Goal: Transaction & Acquisition: Purchase product/service

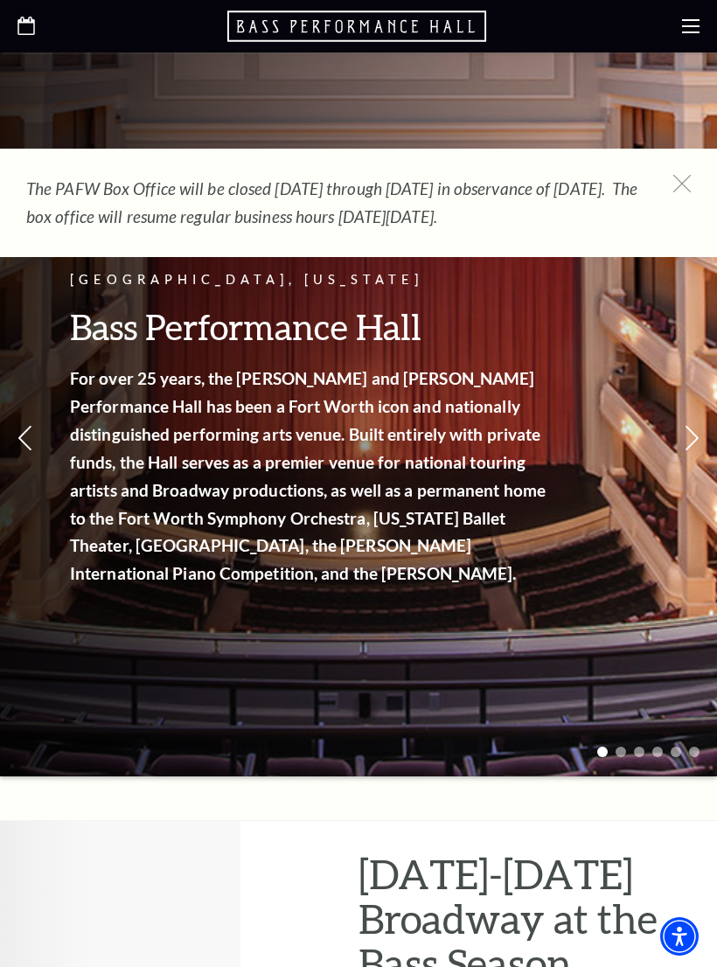
click at [689, 32] on use at bounding box center [690, 26] width 17 height 14
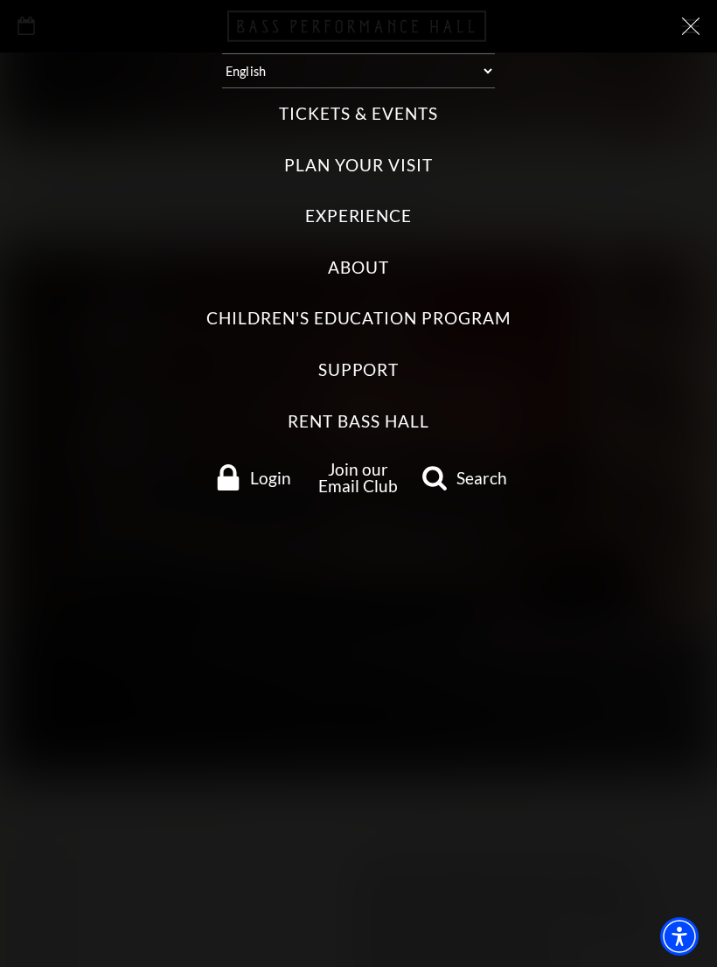
click at [408, 108] on label "Tickets & Events" at bounding box center [358, 114] width 158 height 24
click at [0, 0] on Events "Tickets & Events" at bounding box center [0, 0] width 0 height 0
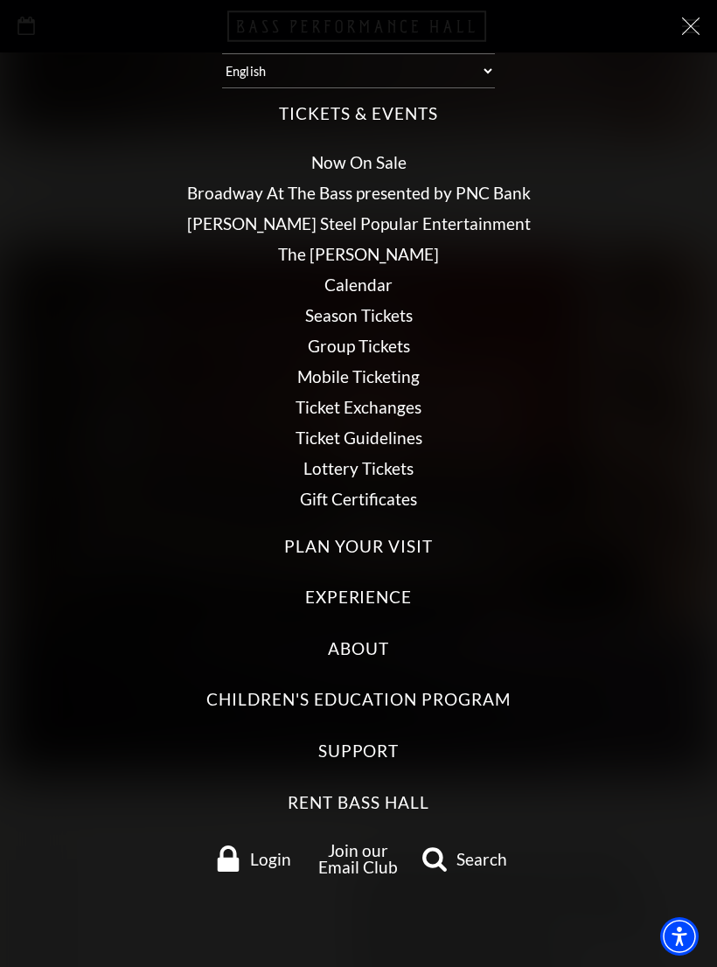
click at [384, 310] on link "Season Tickets" at bounding box center [359, 315] width 108 height 20
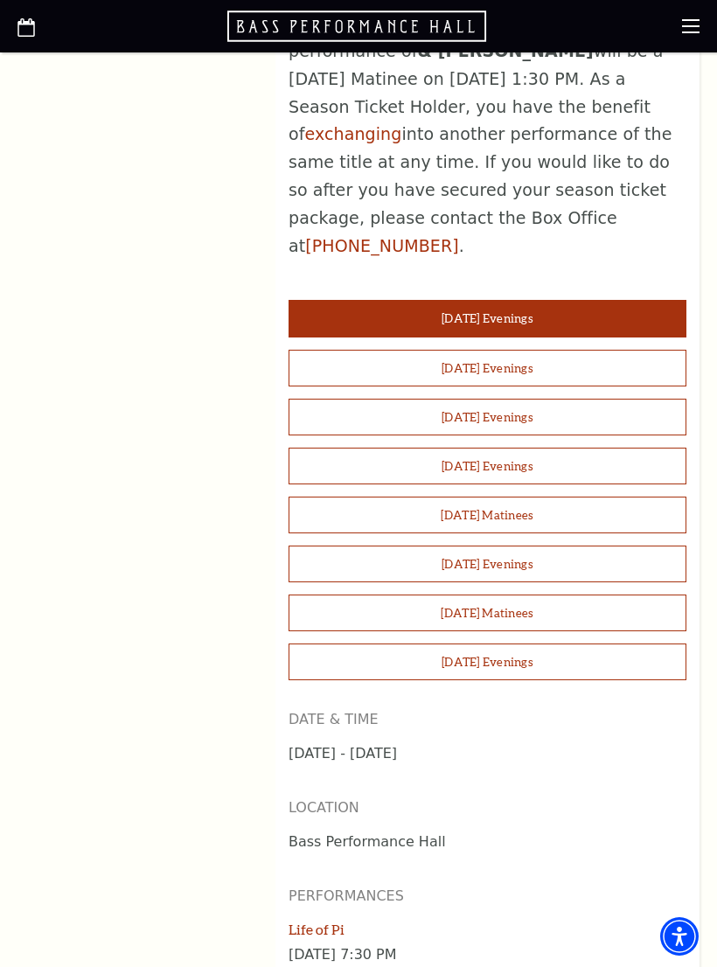
scroll to position [1408, 0]
click at [571, 351] on button "[DATE] Evenings" at bounding box center [488, 369] width 398 height 37
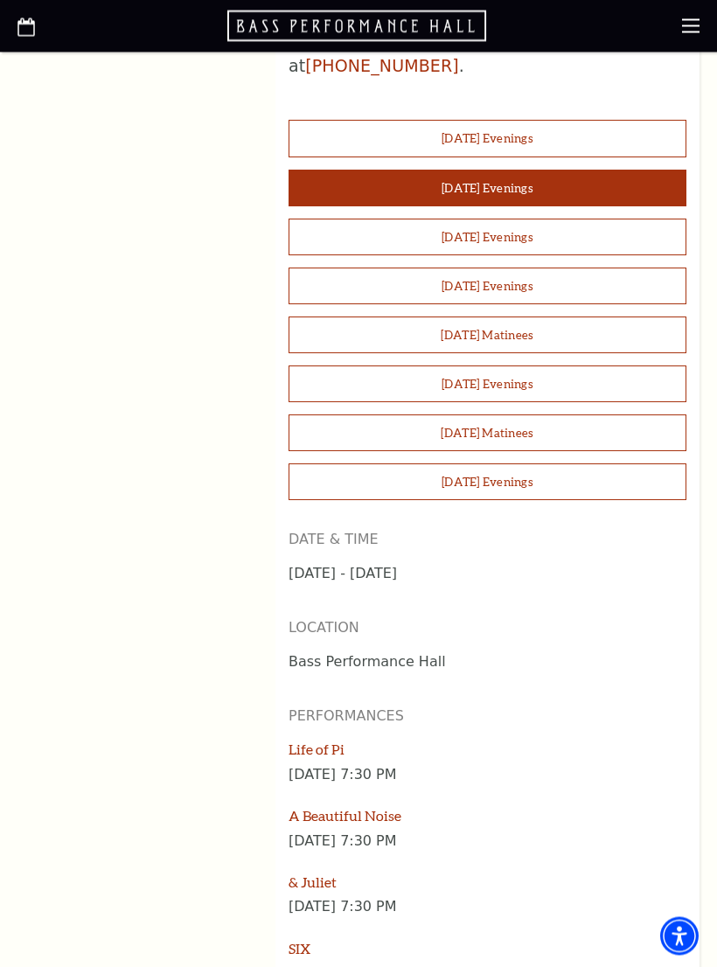
scroll to position [1589, 0]
click at [570, 170] on button "[DATE] Evenings" at bounding box center [488, 188] width 398 height 37
click at [343, 741] on link "Life of Pi" at bounding box center [317, 749] width 56 height 17
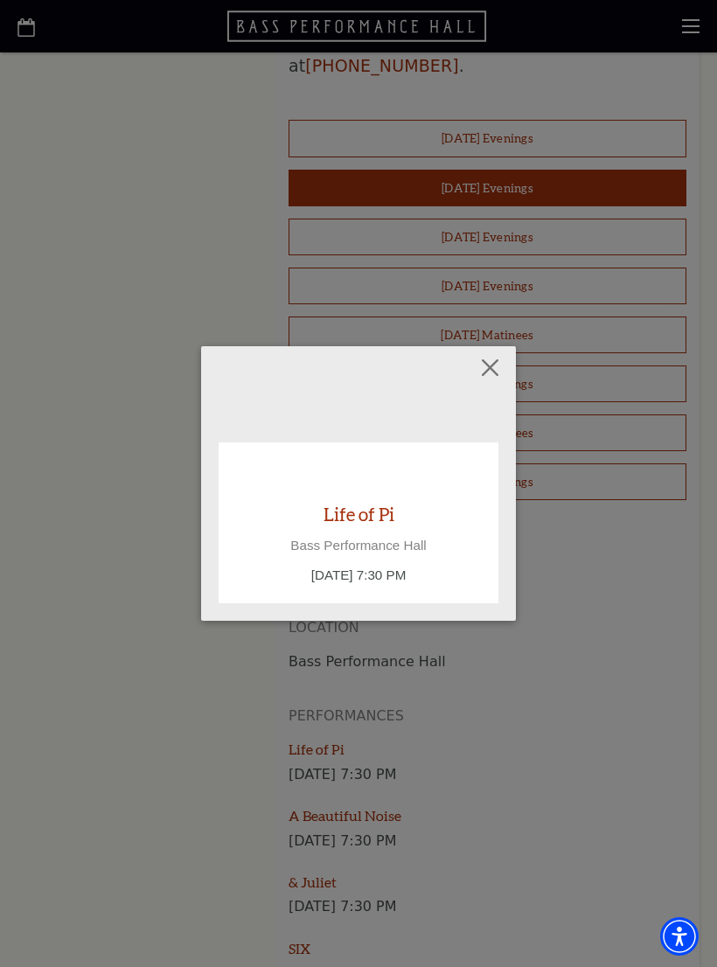
click at [621, 532] on div "Empty heading Life of Pi Bass Performance Hall [DATE] 7:30 PM" at bounding box center [358, 483] width 717 height 967
click at [493, 360] on button "Close" at bounding box center [490, 367] width 33 height 33
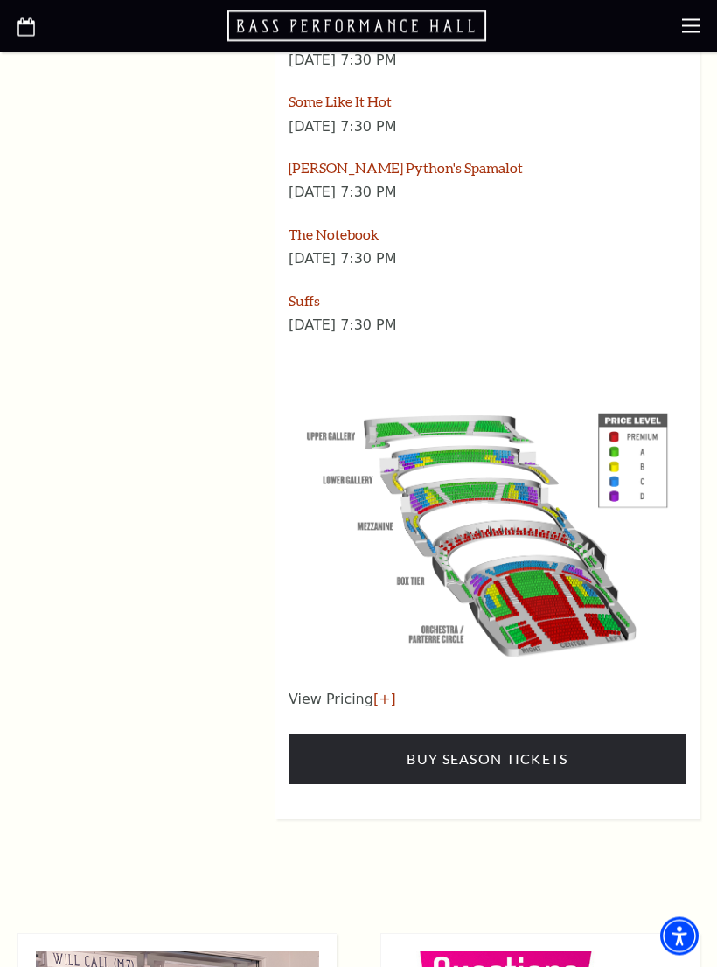
scroll to position [2568, 0]
click at [546, 734] on link "Buy Season Tickets" at bounding box center [488, 758] width 398 height 49
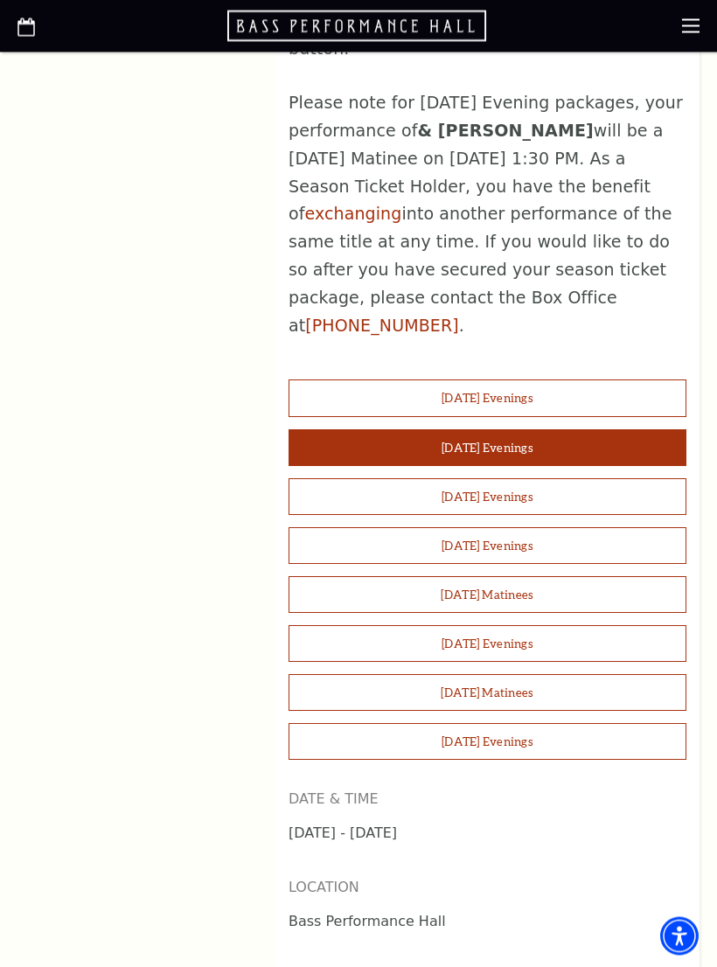
scroll to position [1329, 0]
click at [555, 379] on button "[DATE] Evenings" at bounding box center [488, 397] width 398 height 37
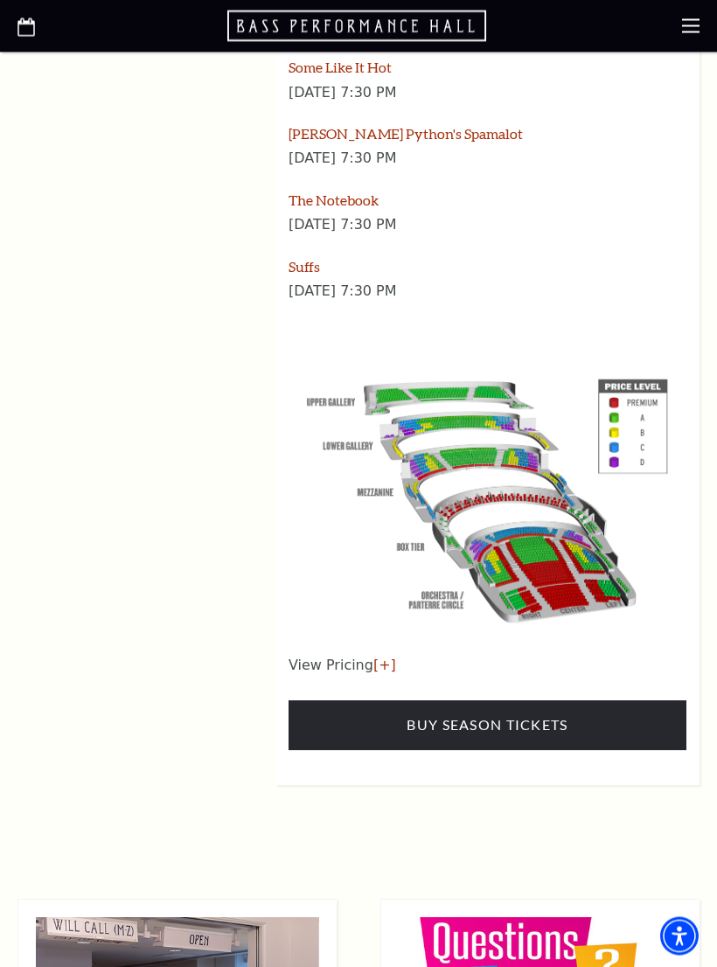
scroll to position [2602, 0]
click at [491, 700] on link "Buy Season Tickets" at bounding box center [488, 724] width 398 height 49
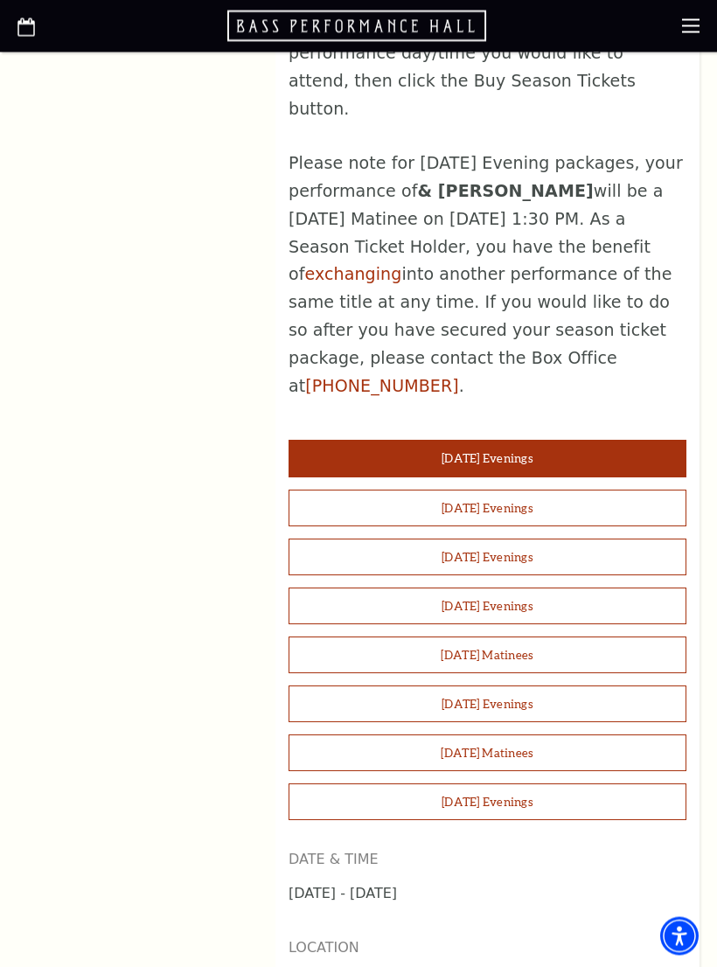
scroll to position [1270, 0]
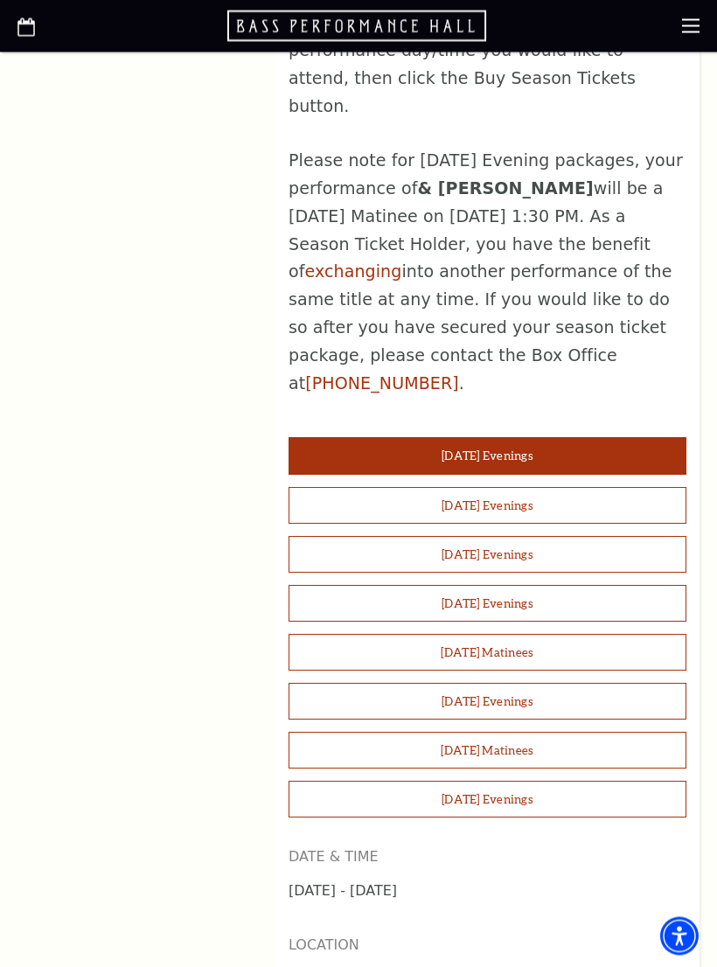
click at [511, 684] on button "[DATE] Evenings" at bounding box center [488, 702] width 398 height 37
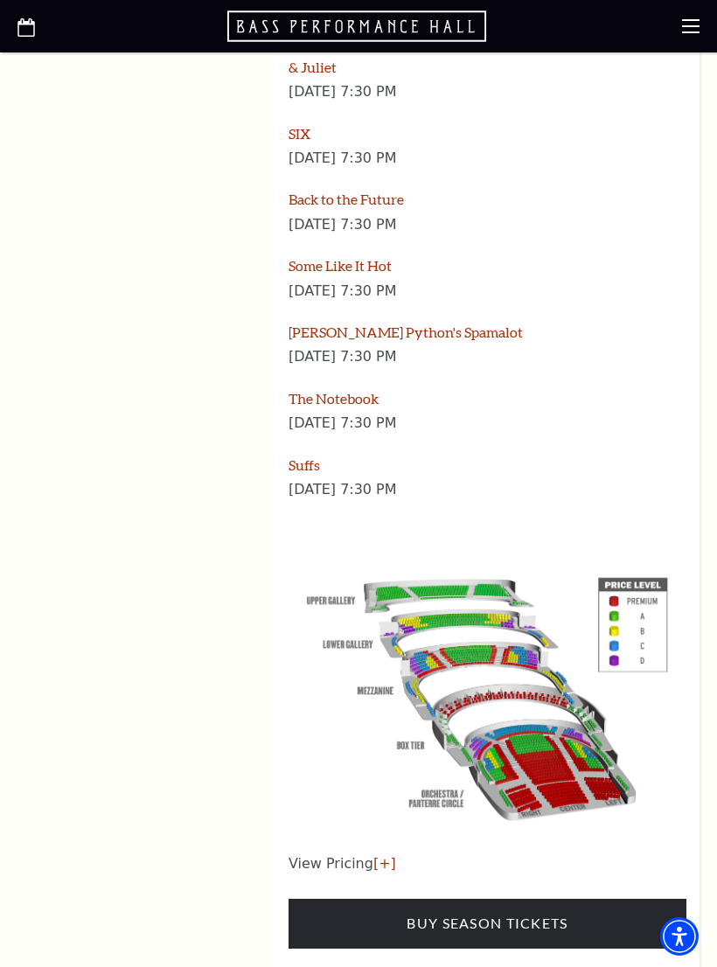
scroll to position [2406, 0]
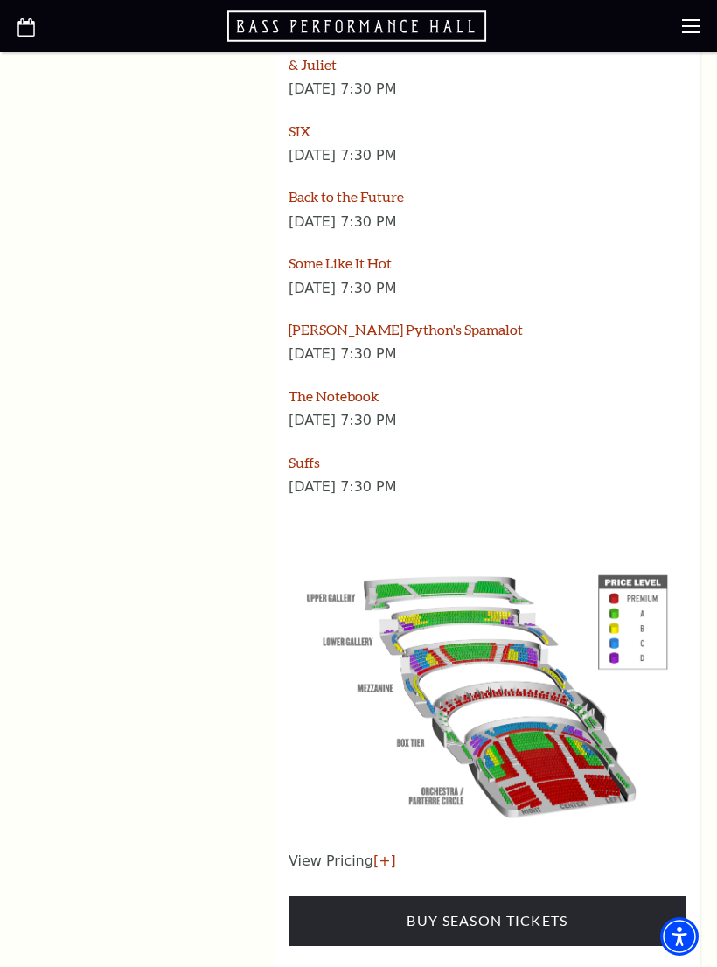
click at [600, 896] on link "Buy Season Tickets" at bounding box center [488, 920] width 398 height 49
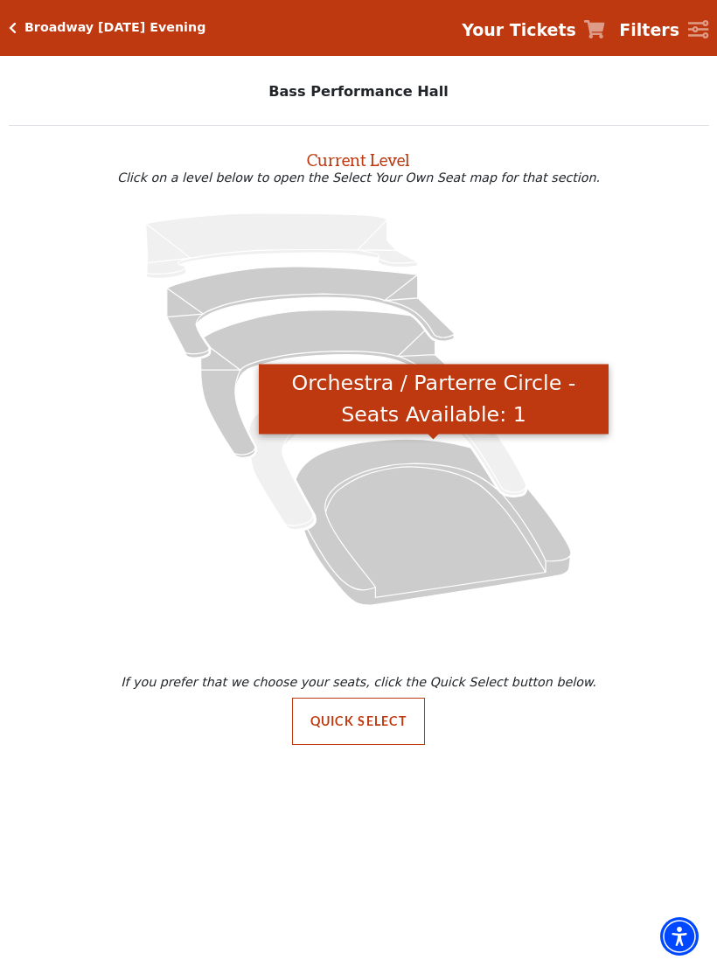
click at [423, 486] on icon "Orchestra / Parterre Circle - Seats Available: 1" at bounding box center [433, 522] width 275 height 166
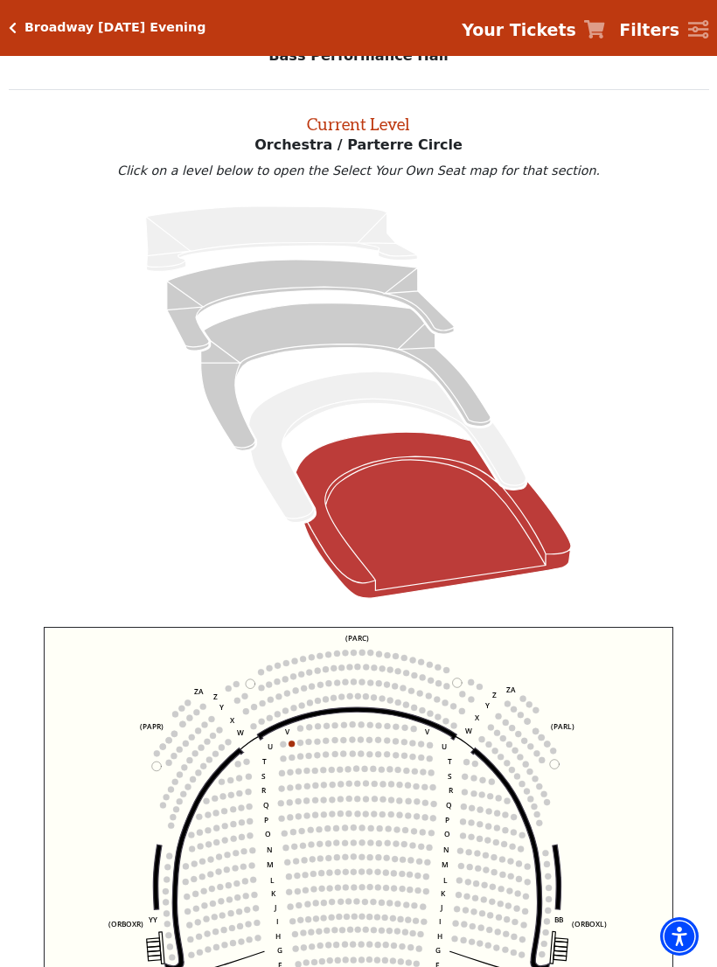
scroll to position [66, 0]
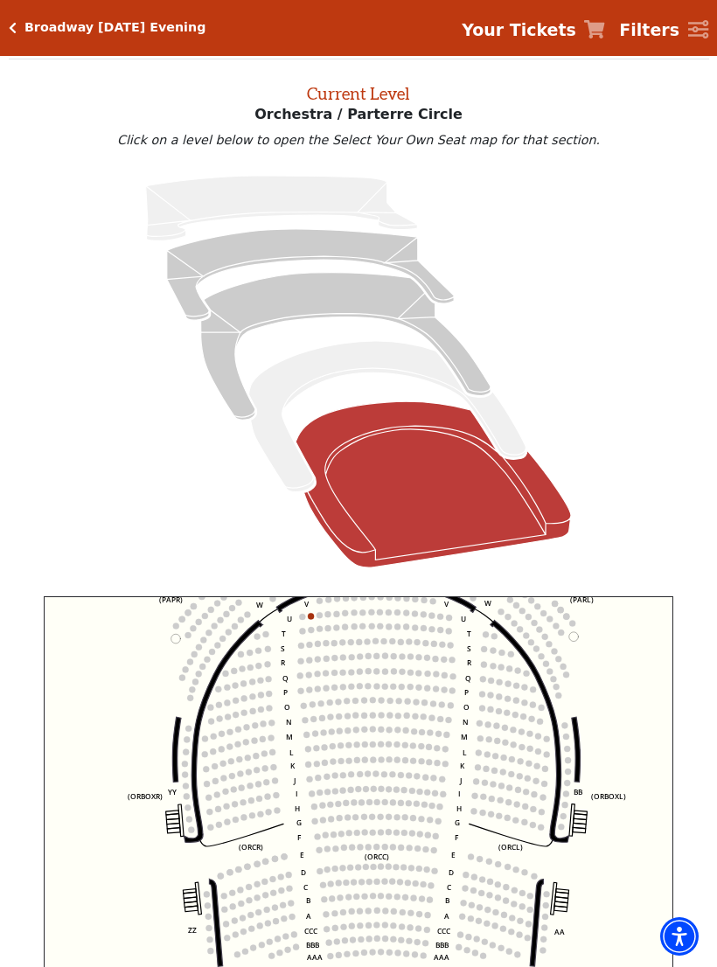
click at [429, 750] on circle at bounding box center [429, 747] width 6 height 6
click at [437, 763] on circle at bounding box center [438, 763] width 6 height 6
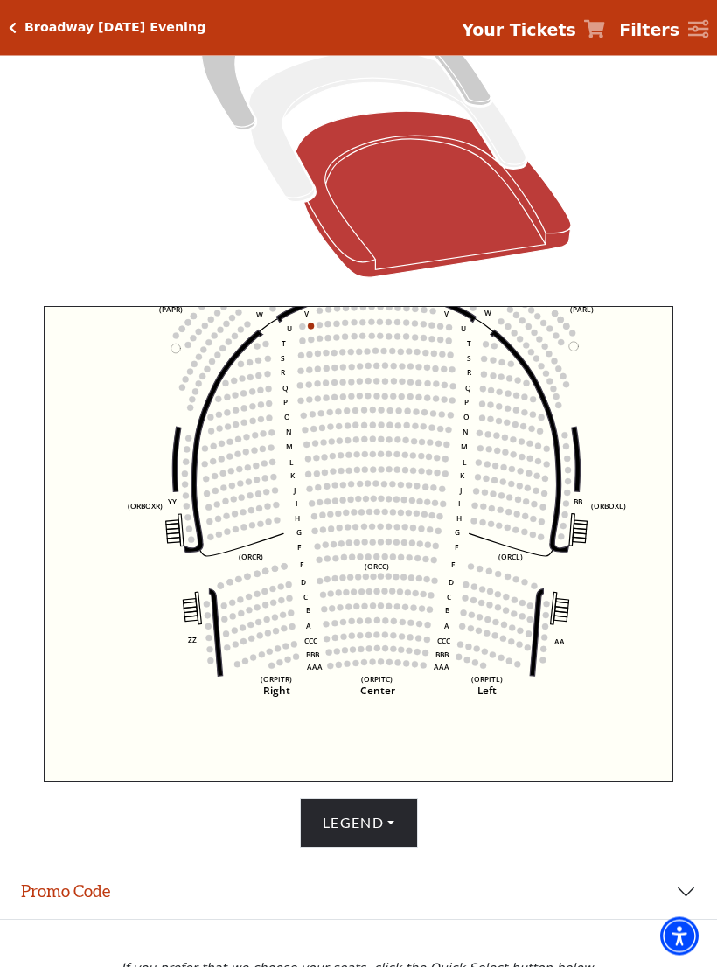
scroll to position [432, 0]
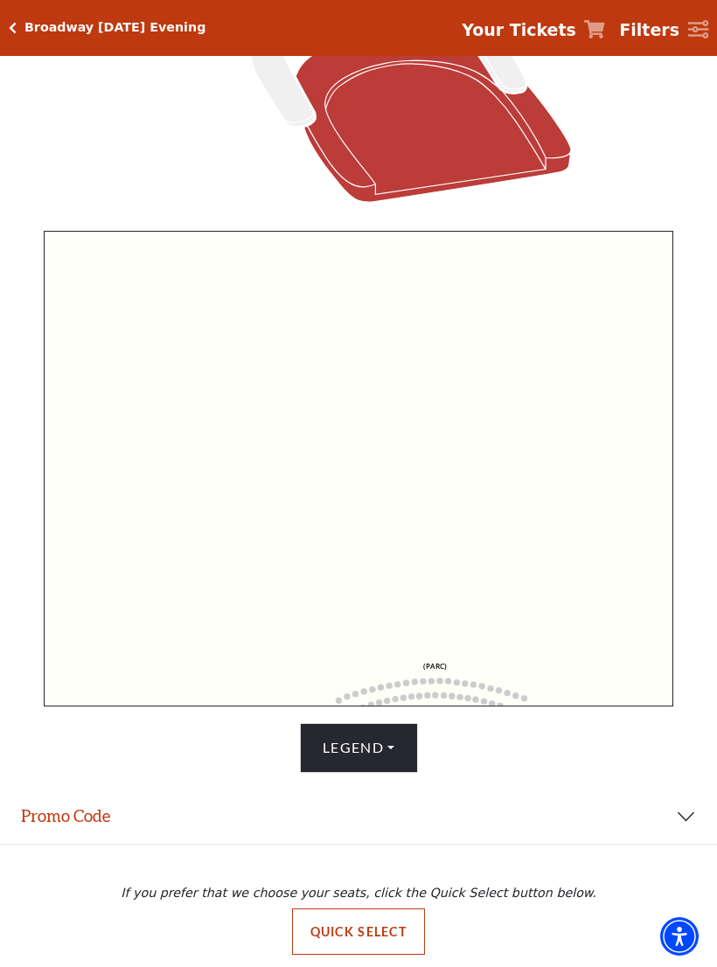
click at [24, 26] on h5 "Broadway Wednesday Evening" at bounding box center [114, 27] width 181 height 15
click at [168, 29] on h5 "Broadway Wednesday Evening" at bounding box center [114, 27] width 181 height 15
click at [29, 32] on h5 "Broadway Wednesday Evening" at bounding box center [114, 27] width 181 height 15
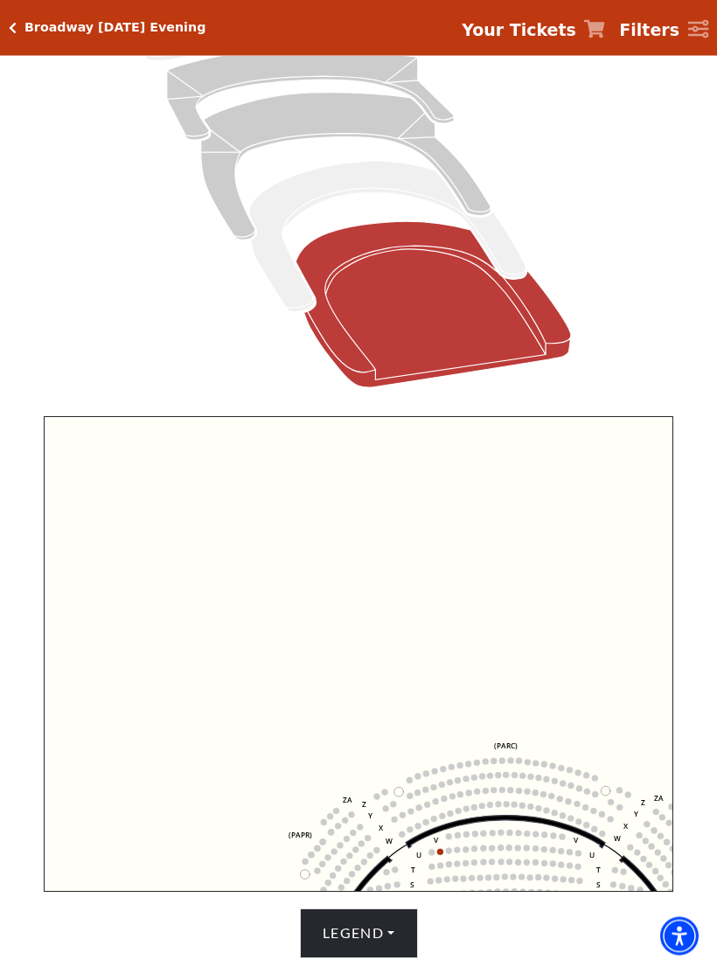
scroll to position [0, 0]
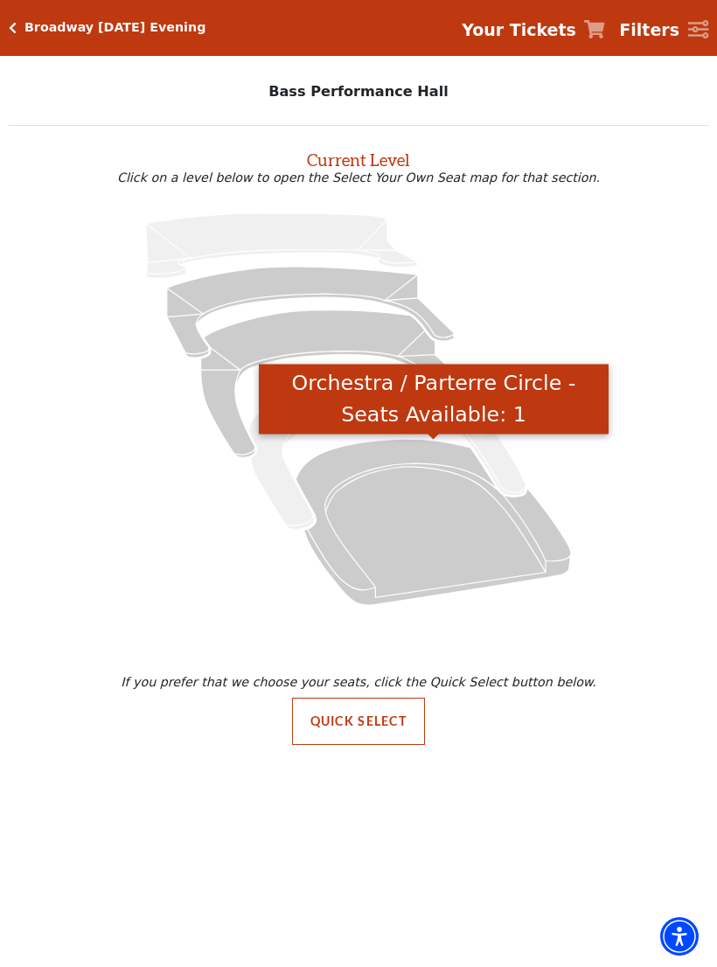
click at [457, 543] on icon "Orchestra / Parterre Circle - Seats Available: 1" at bounding box center [433, 522] width 275 height 166
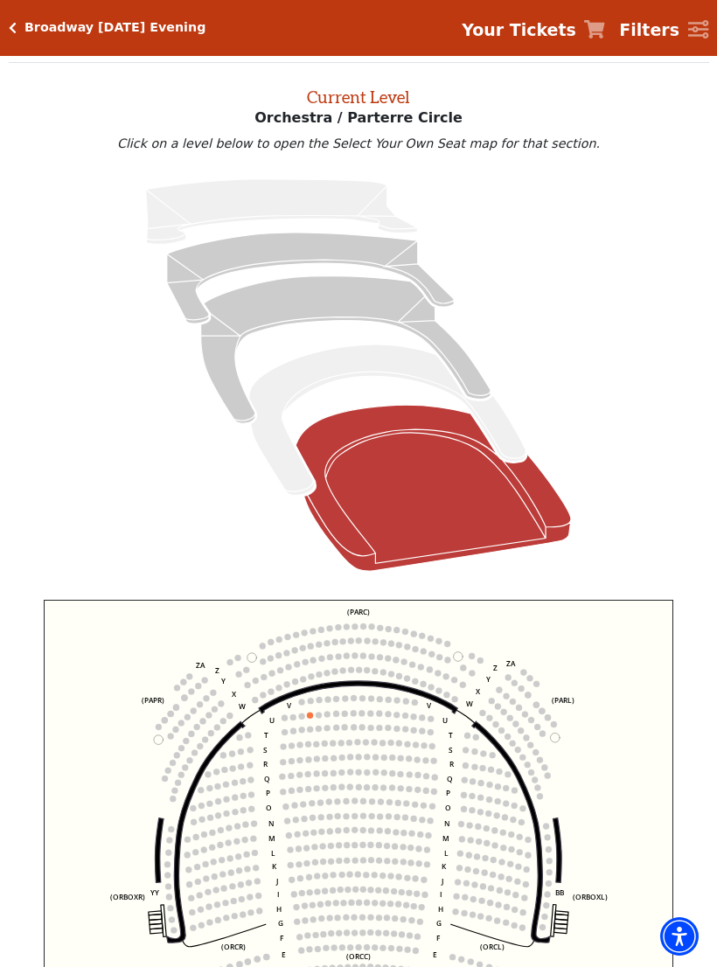
scroll to position [66, 0]
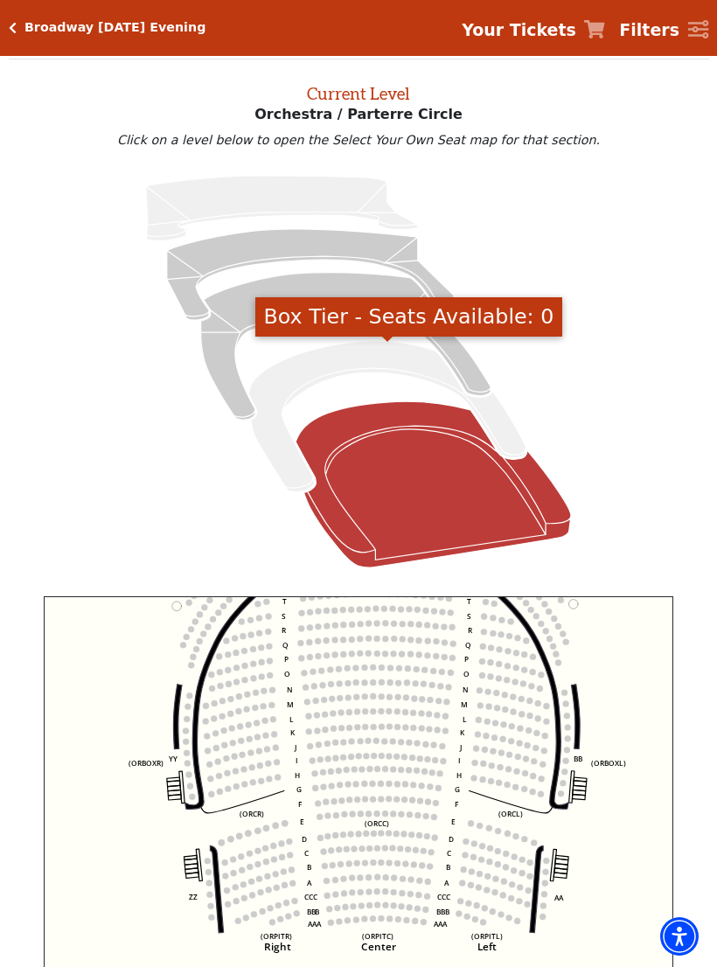
click at [376, 352] on icon "Box Tier - Seats Available: 0" at bounding box center [387, 416] width 277 height 151
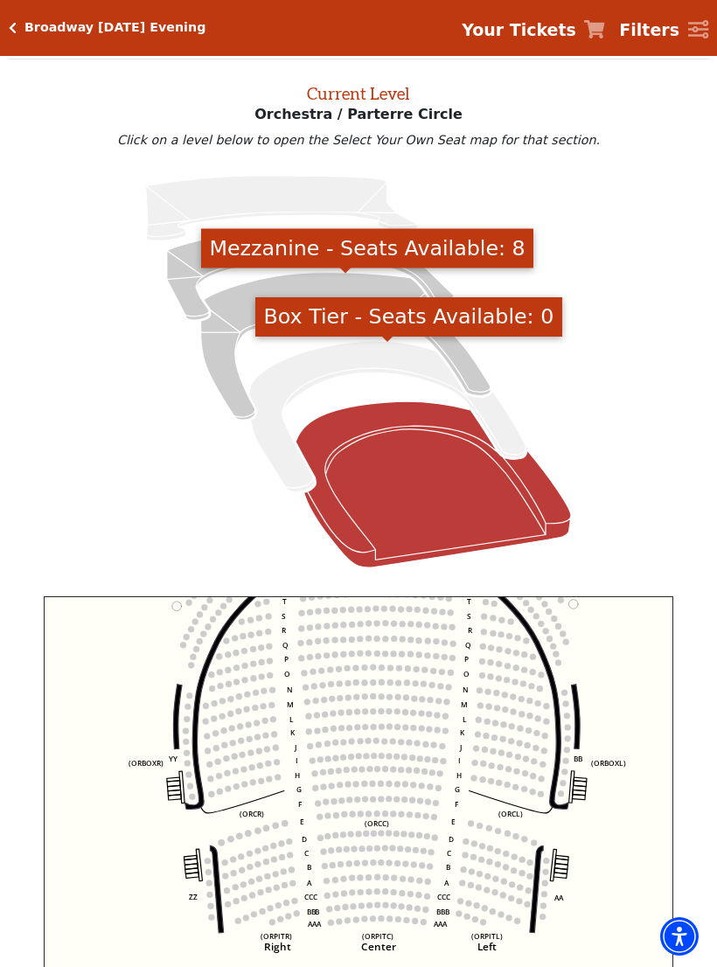
click at [374, 287] on icon "Mezzanine - Seats Available: 8" at bounding box center [345, 347] width 289 height 148
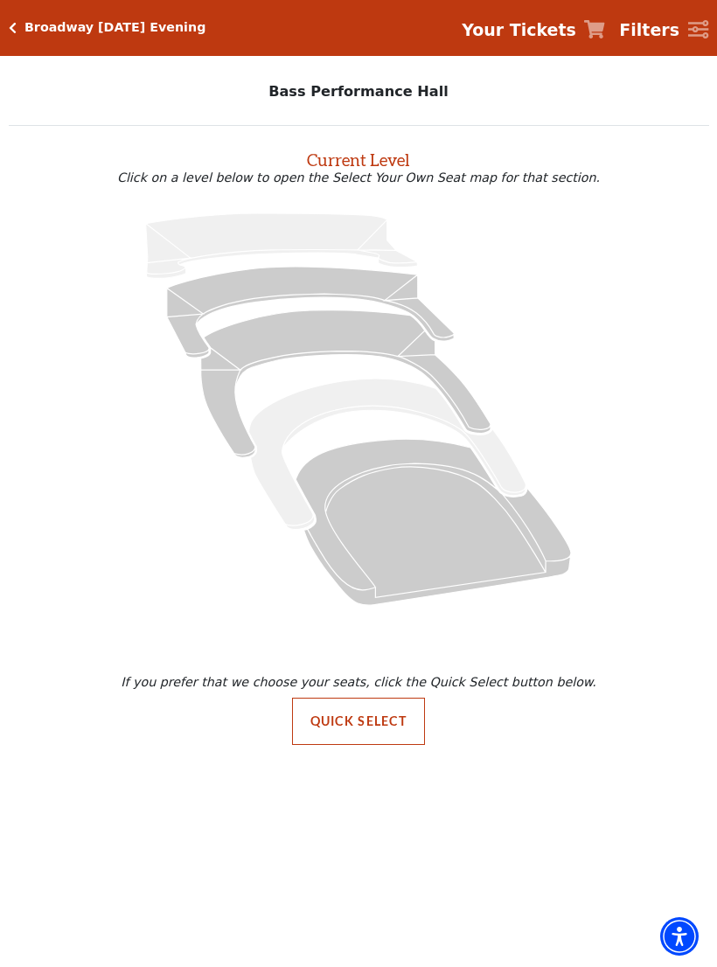
click at [438, 544] on icon "Orchestra / Parterre Circle - Seats Available: 6" at bounding box center [433, 522] width 275 height 166
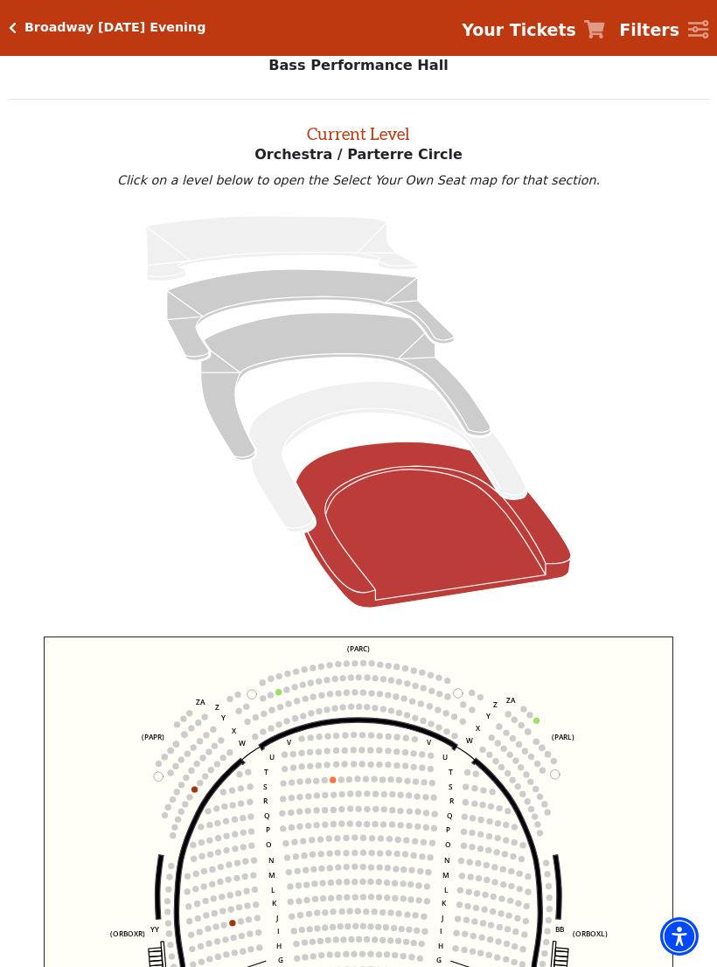
scroll to position [66, 0]
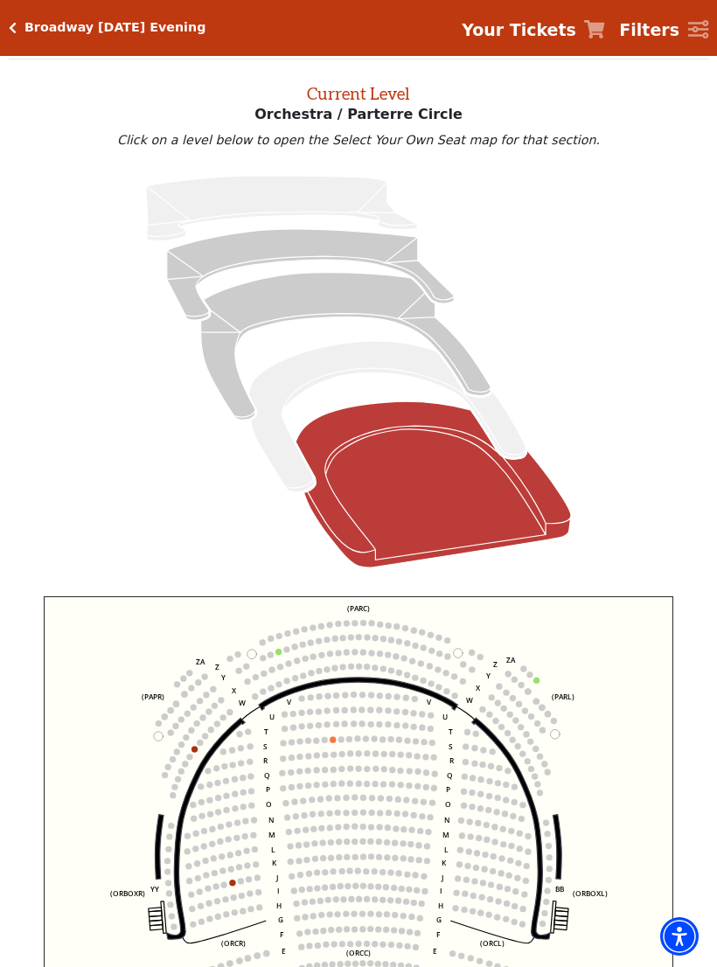
click at [515, 421] on icon at bounding box center [358, 372] width 659 height 416
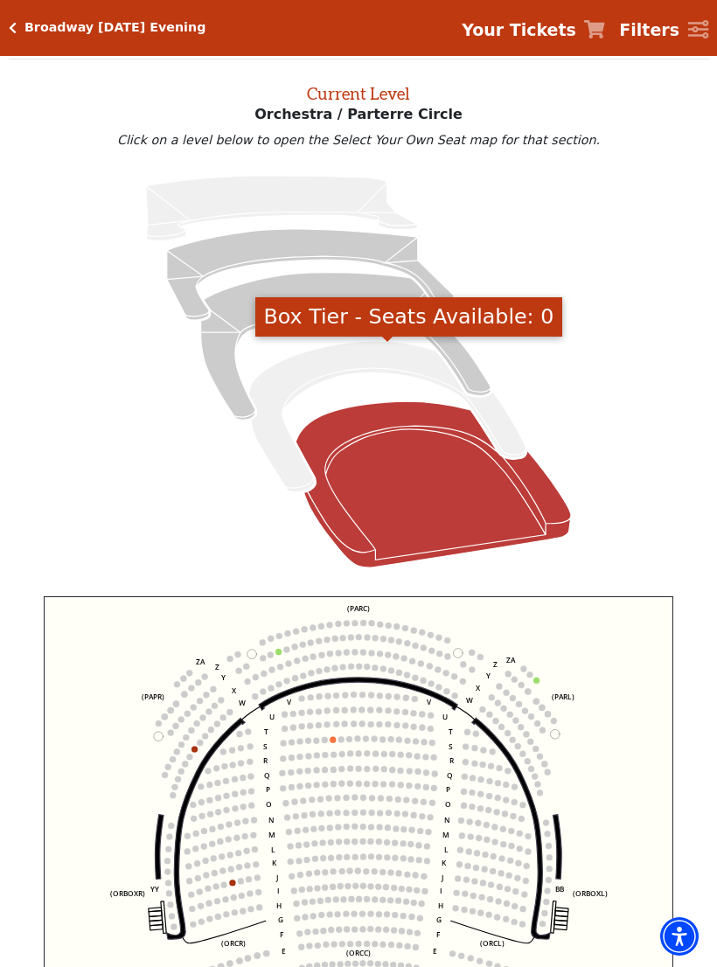
click at [502, 445] on icon "Box Tier - Seats Available: 0" at bounding box center [387, 416] width 277 height 151
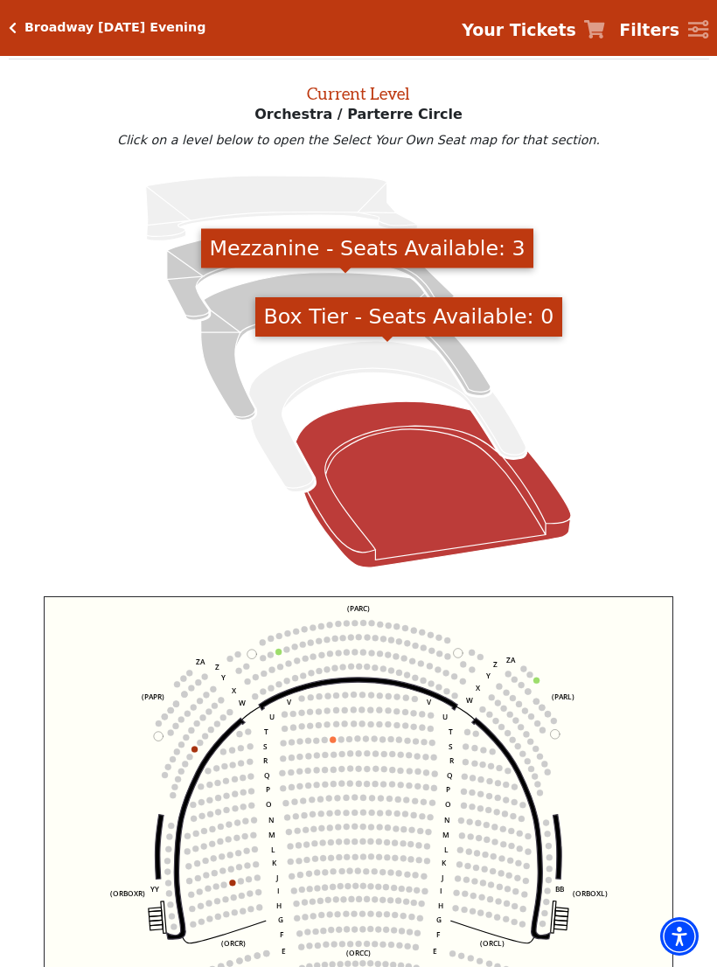
click at [234, 329] on icon "Mezzanine - Seats Available: 3" at bounding box center [345, 347] width 289 height 148
